Goal: Communication & Community: Ask a question

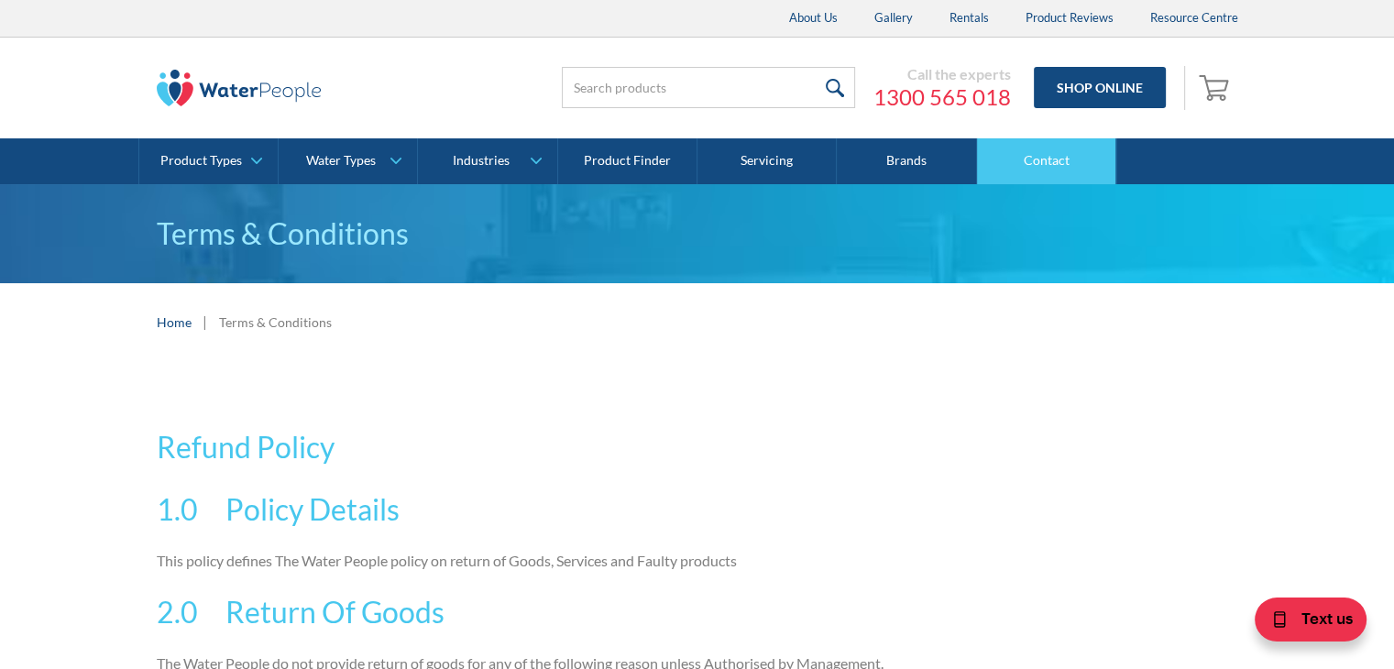
click at [1070, 166] on link "Contact" at bounding box center [1046, 161] width 139 height 46
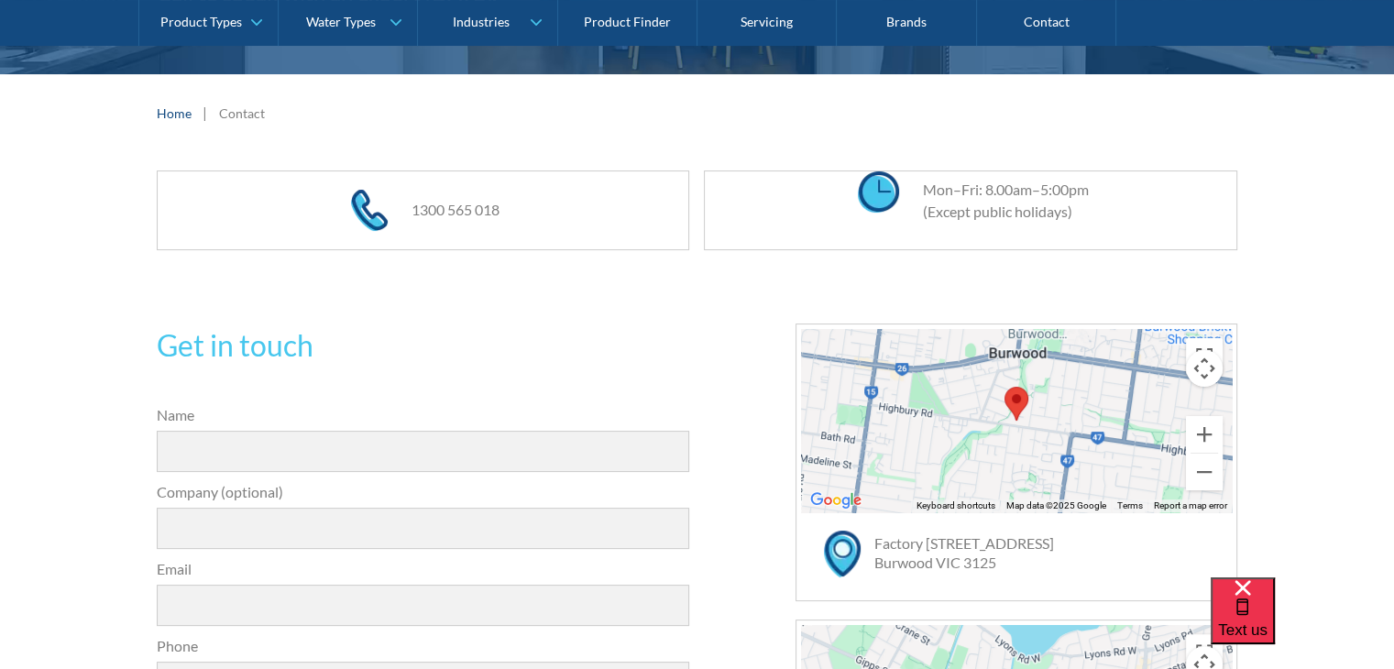
scroll to position [550, 0]
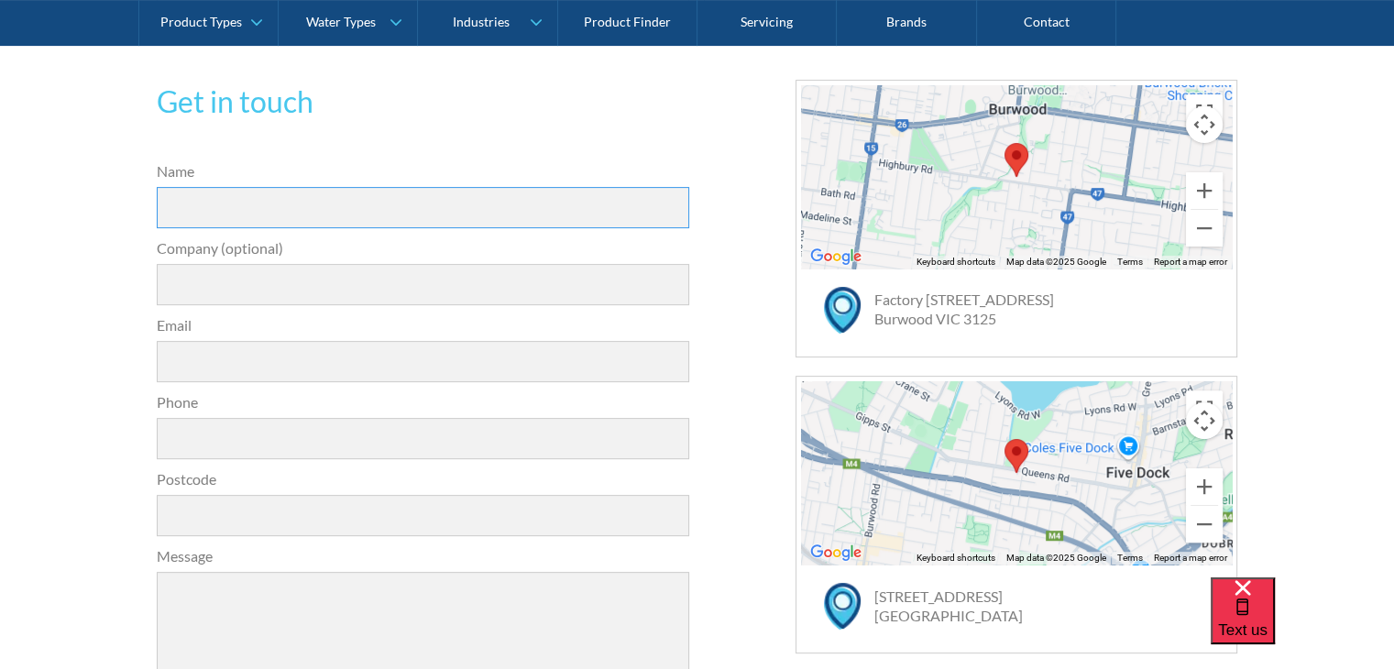
click at [213, 191] on input "Name" at bounding box center [423, 207] width 533 height 41
type input "[PERSON_NAME]"
click at [247, 289] on input "Company (optional)" at bounding box center [423, 284] width 533 height 41
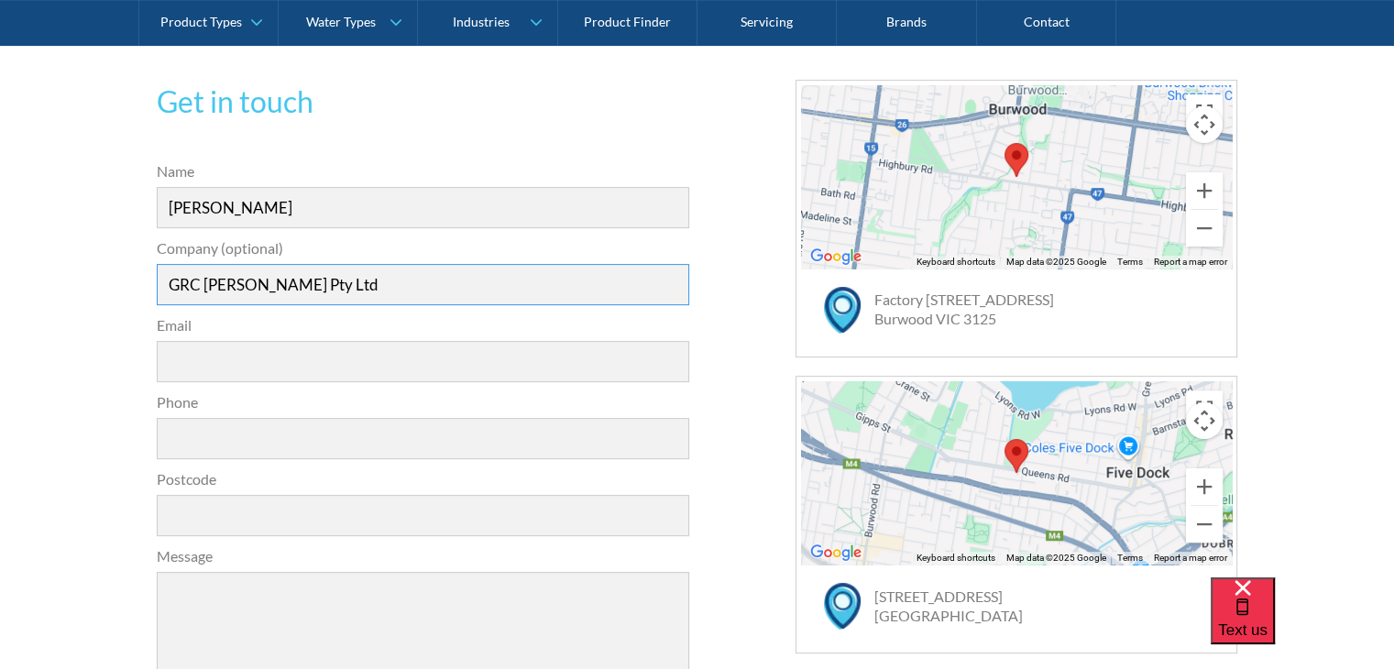
type input "GRC [PERSON_NAME] Pty Ltd"
click at [299, 356] on input "Email" at bounding box center [423, 361] width 533 height 41
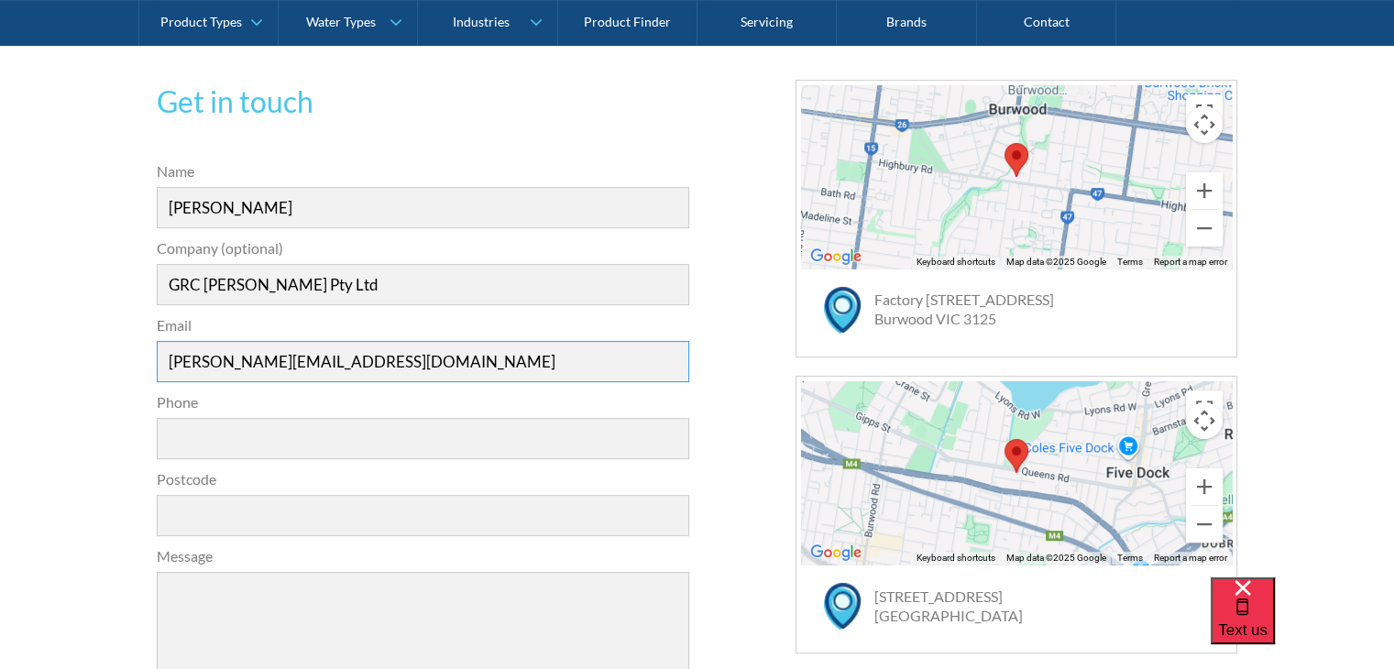
type input "[PERSON_NAME][EMAIL_ADDRESS][DOMAIN_NAME]"
click at [260, 436] on input "Phone" at bounding box center [423, 438] width 533 height 41
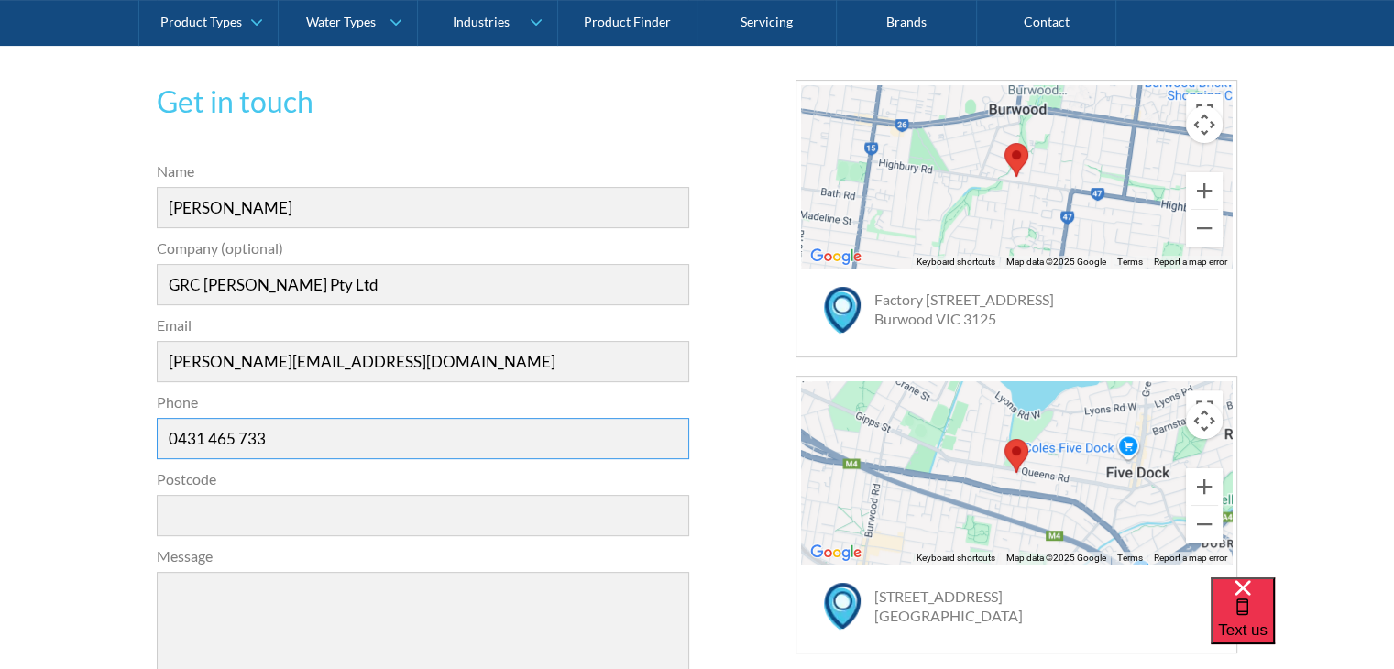
scroll to position [733, 0]
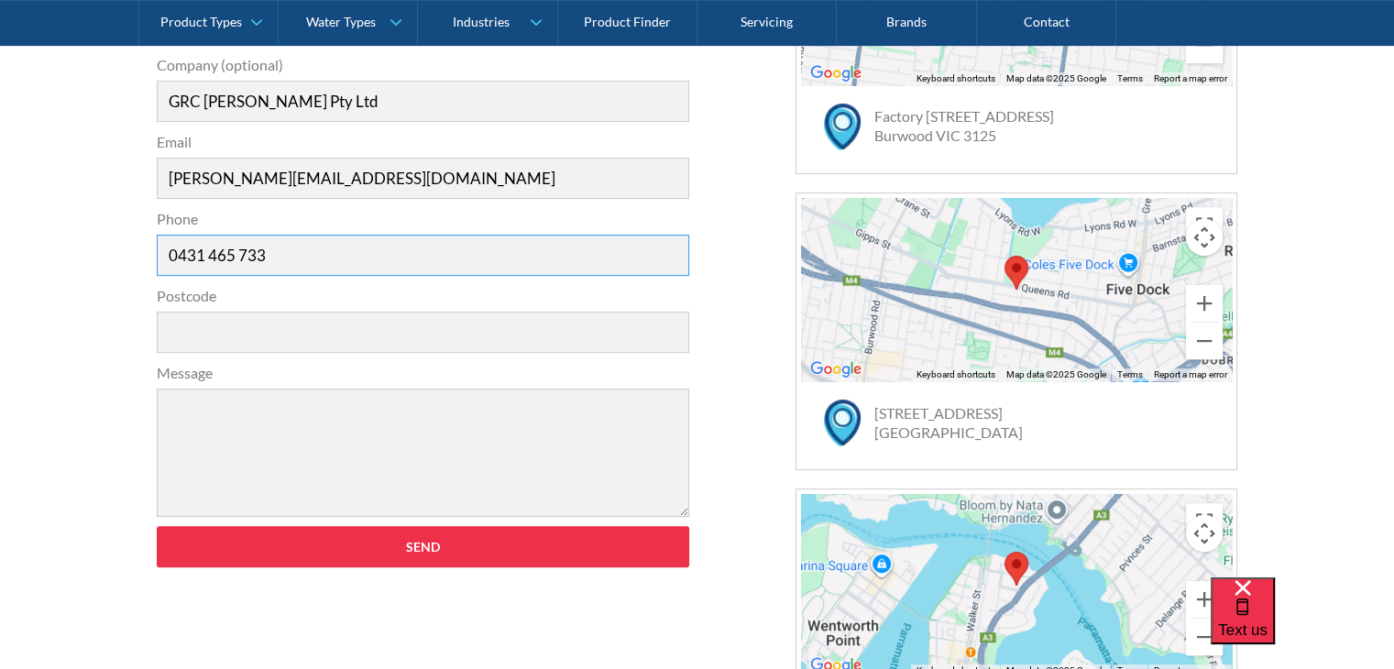
type input "0431 465 733"
click at [252, 323] on input "Postcode" at bounding box center [423, 332] width 533 height 41
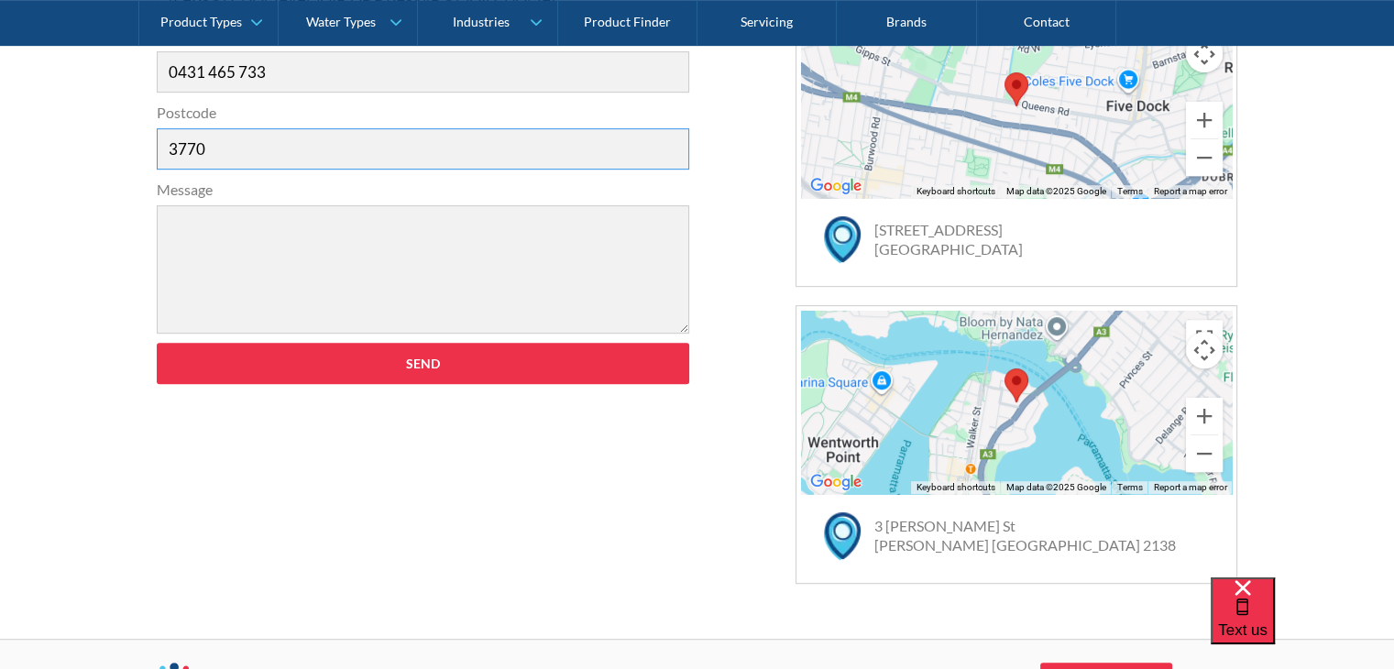
type input "3770"
click at [264, 229] on textarea "Message" at bounding box center [423, 269] width 533 height 128
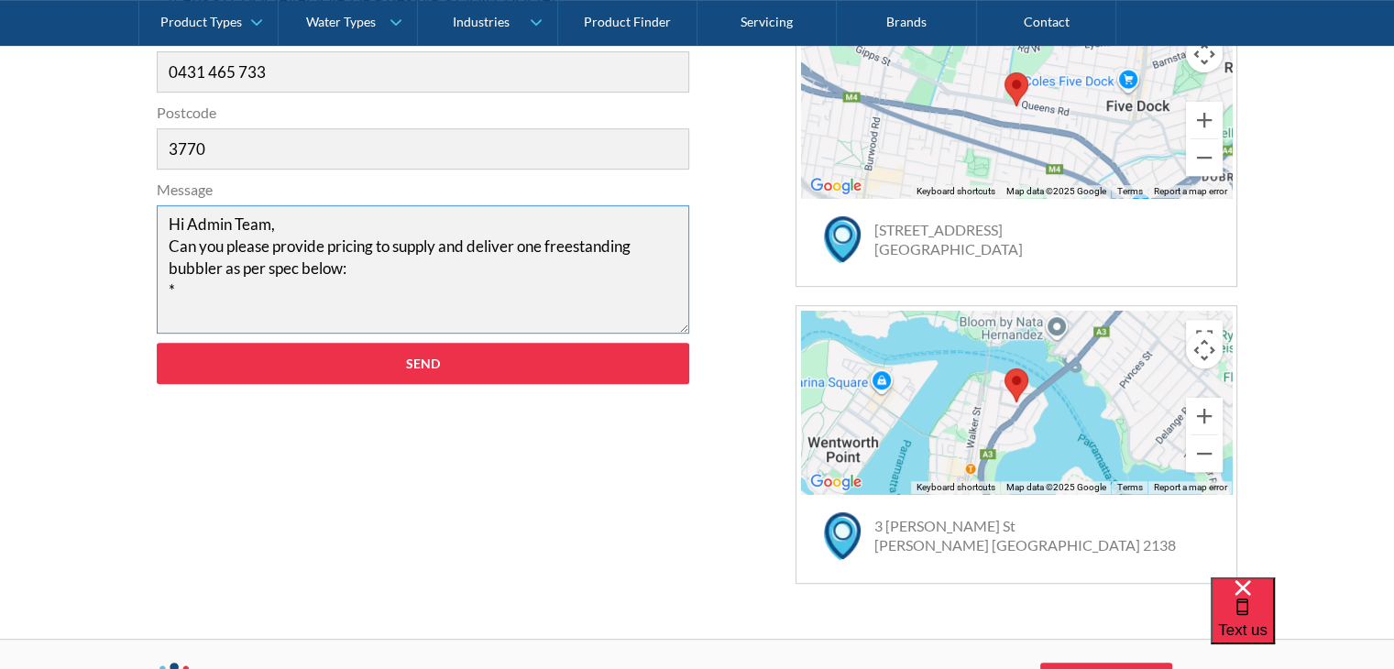
click at [270, 296] on textarea "Hi Admin Team, Can you please provide pricing to supply and deliver one freesta…" at bounding box center [423, 269] width 533 height 128
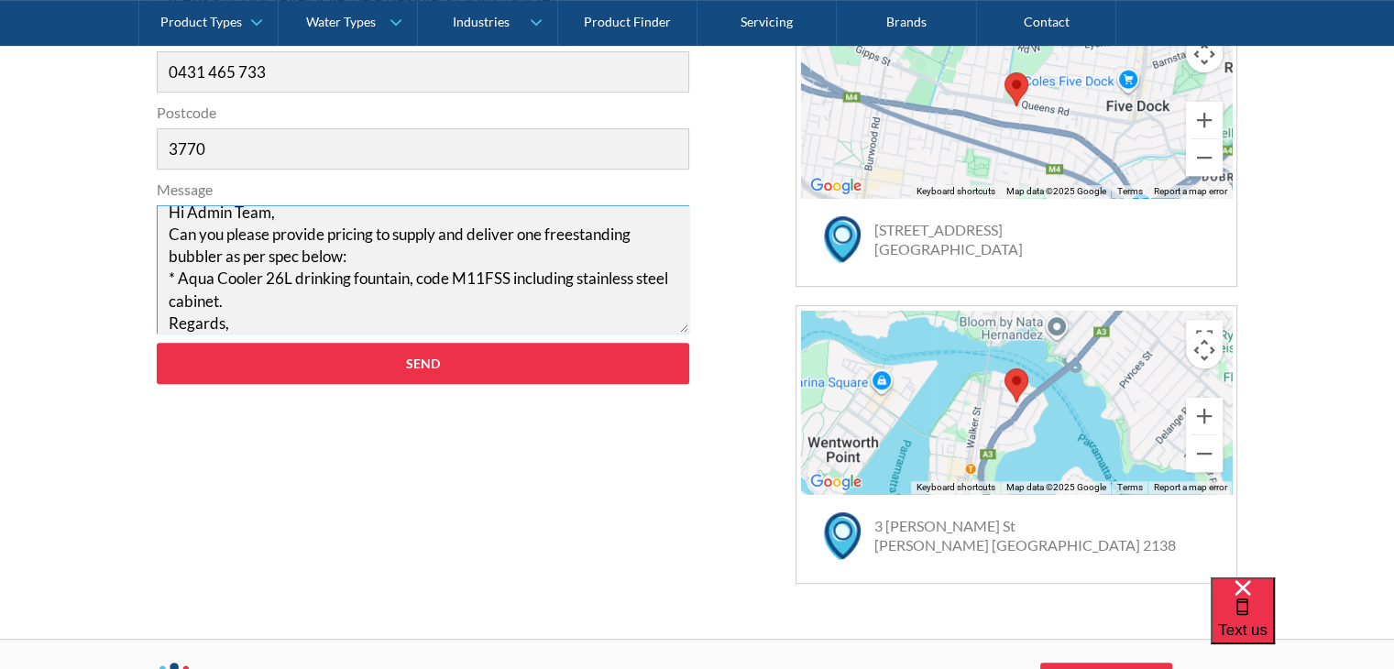
scroll to position [34, 0]
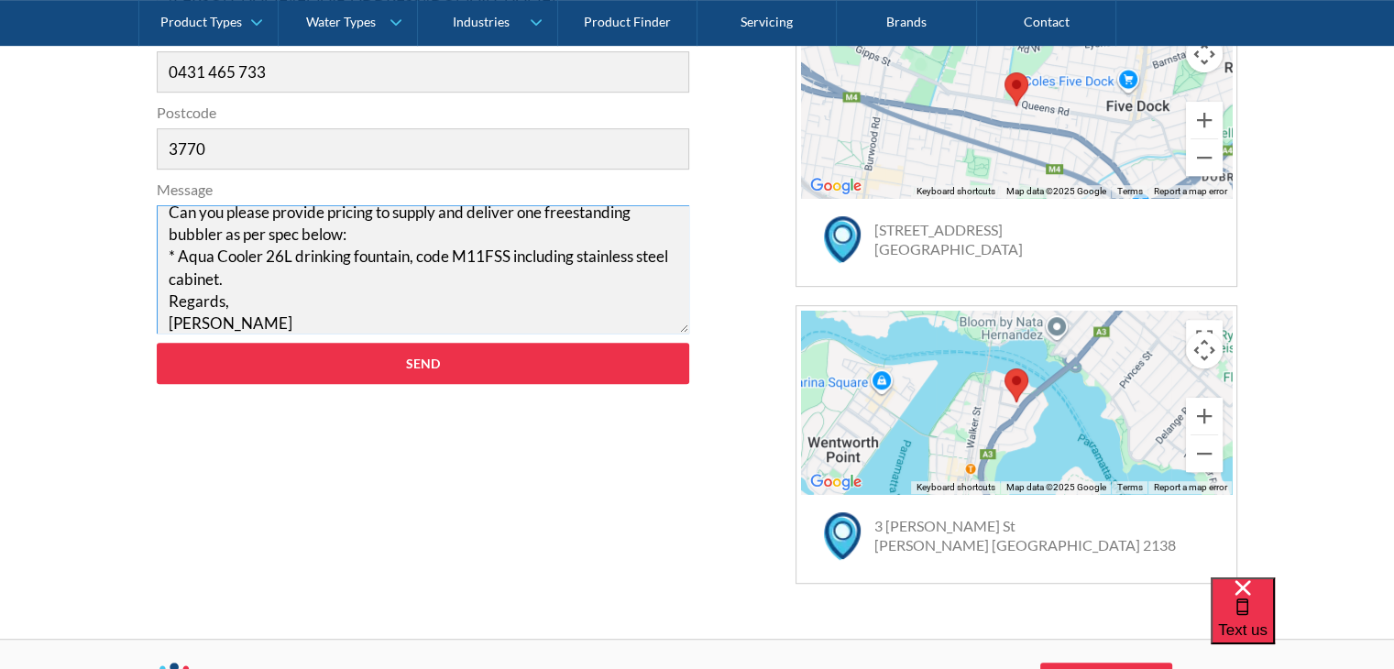
click at [284, 279] on textarea "Hi Admin Team, Can you please provide pricing to supply and deliver one freesta…" at bounding box center [423, 269] width 533 height 128
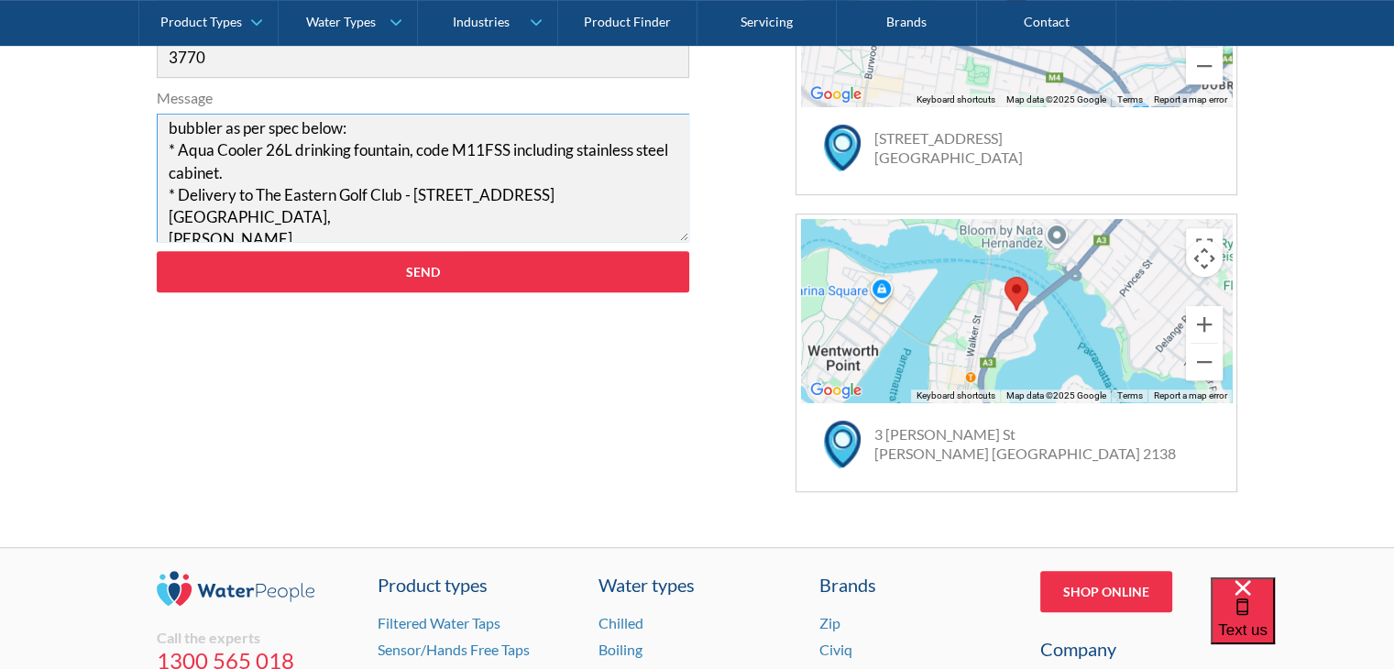
scroll to position [65, 0]
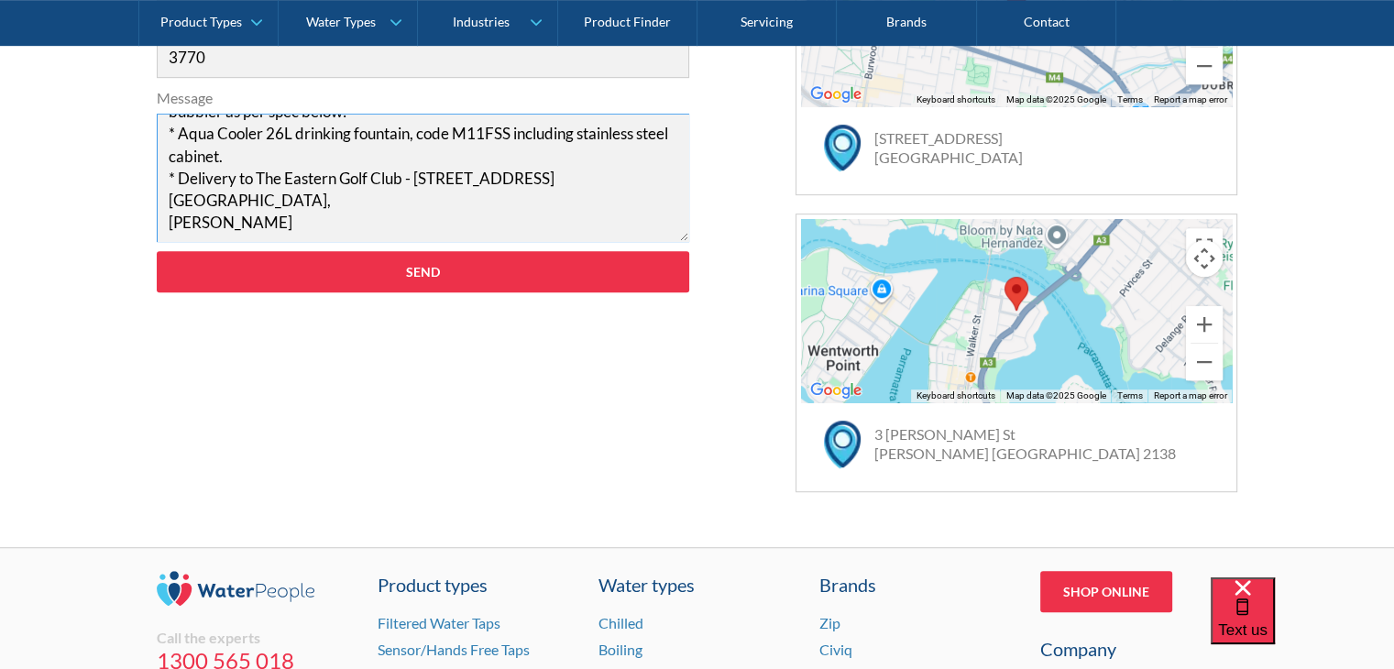
click at [341, 220] on textarea "Hi Admin Team, Can you please provide pricing to supply and deliver one freesta…" at bounding box center [423, 178] width 533 height 128
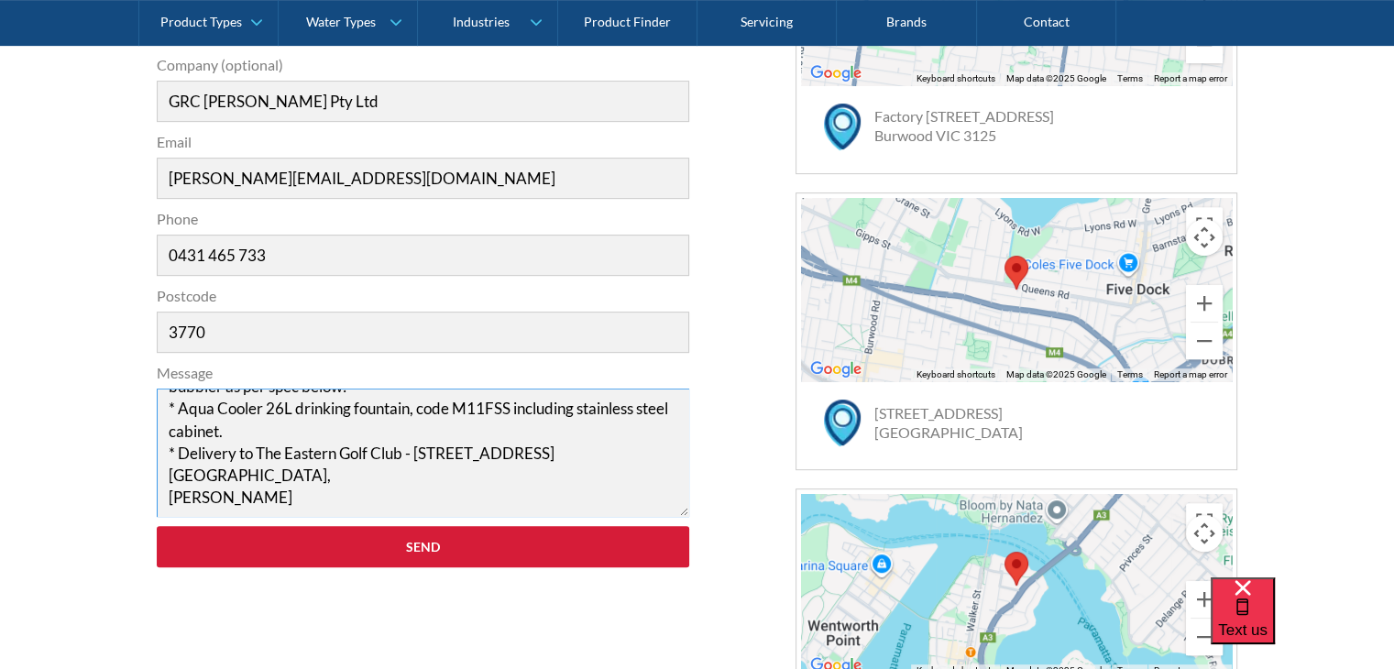
type textarea "Hi Admin Team, Can you please provide pricing to supply and deliver one freesta…"
click at [409, 551] on input "Send" at bounding box center [423, 546] width 533 height 41
